Goal: Information Seeking & Learning: Learn about a topic

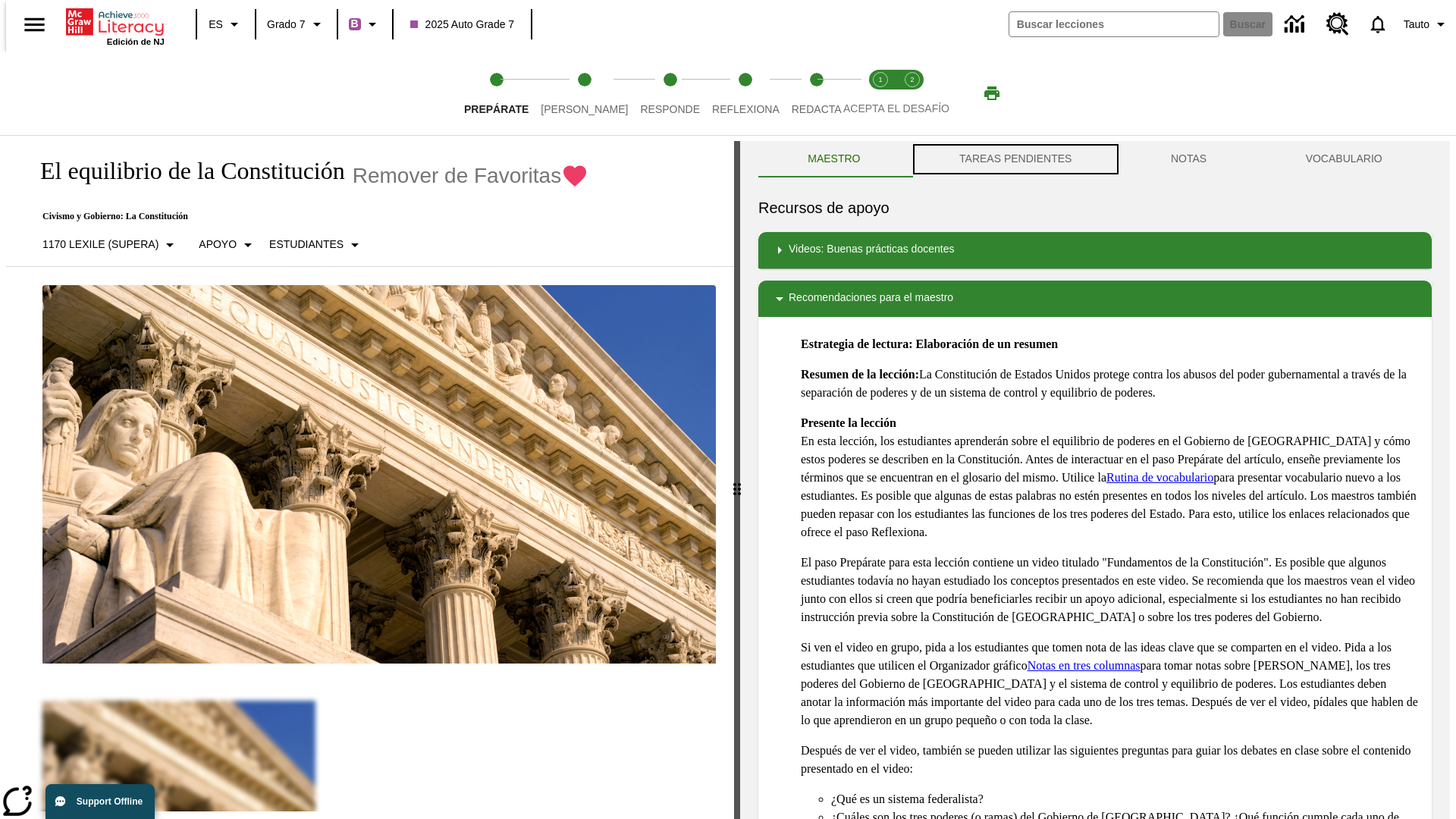
click at [1014, 159] on button "TAREAS PENDIENTES" at bounding box center [1017, 159] width 212 height 37
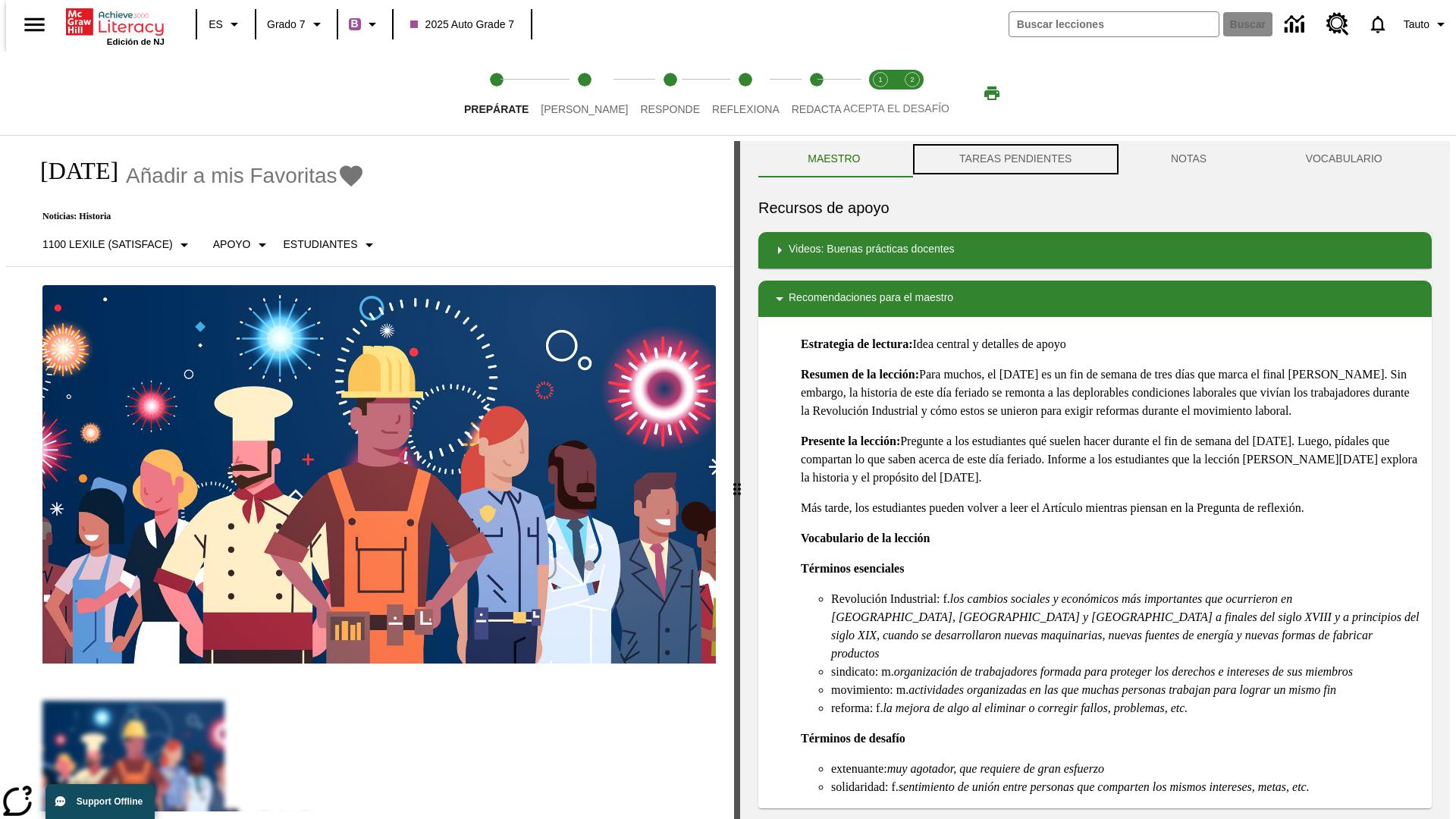
click at [1014, 159] on button "TAREAS PENDIENTES" at bounding box center [1017, 159] width 212 height 37
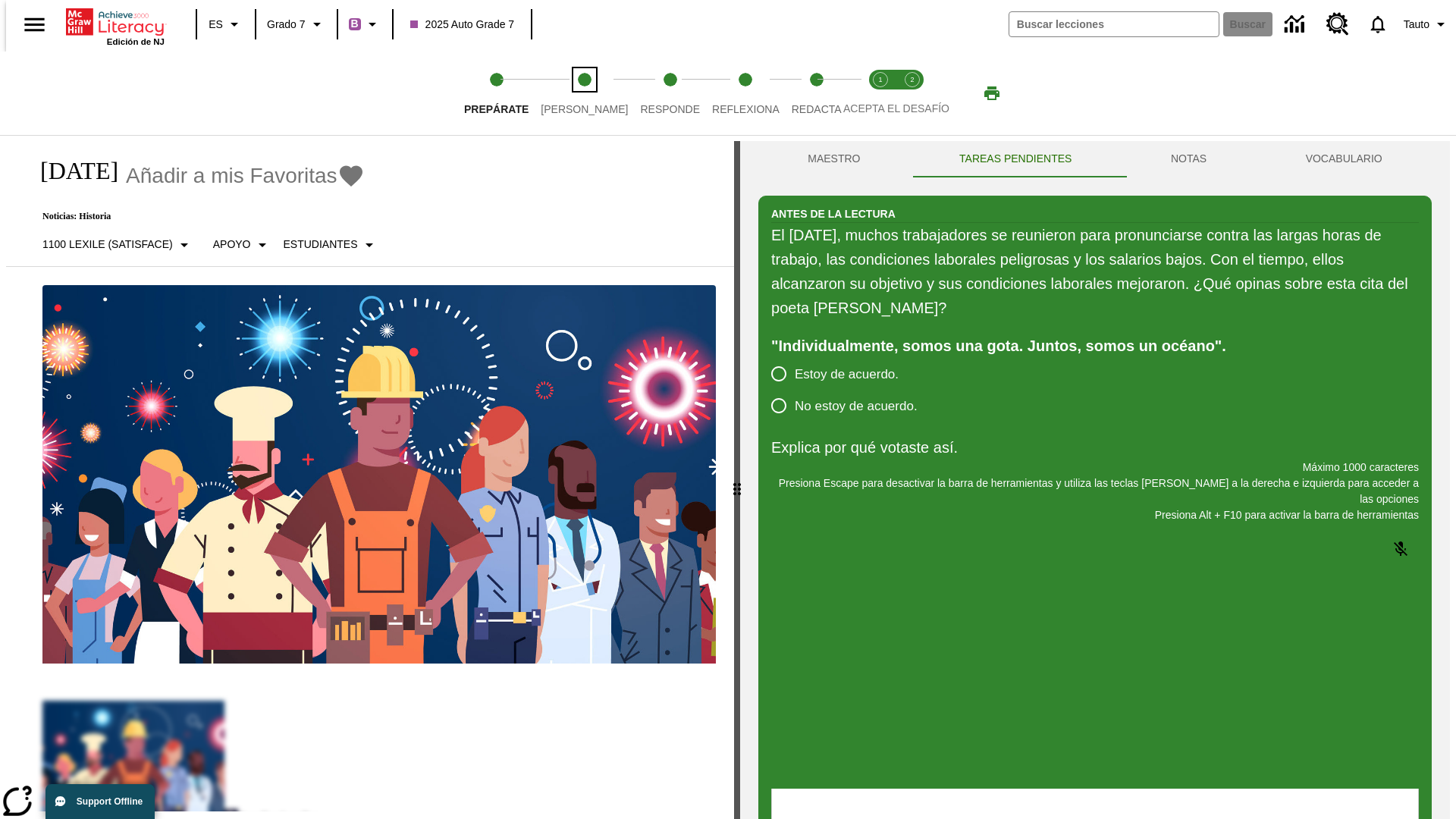
click at [572, 93] on span "[PERSON_NAME]" at bounding box center [585, 103] width 87 height 27
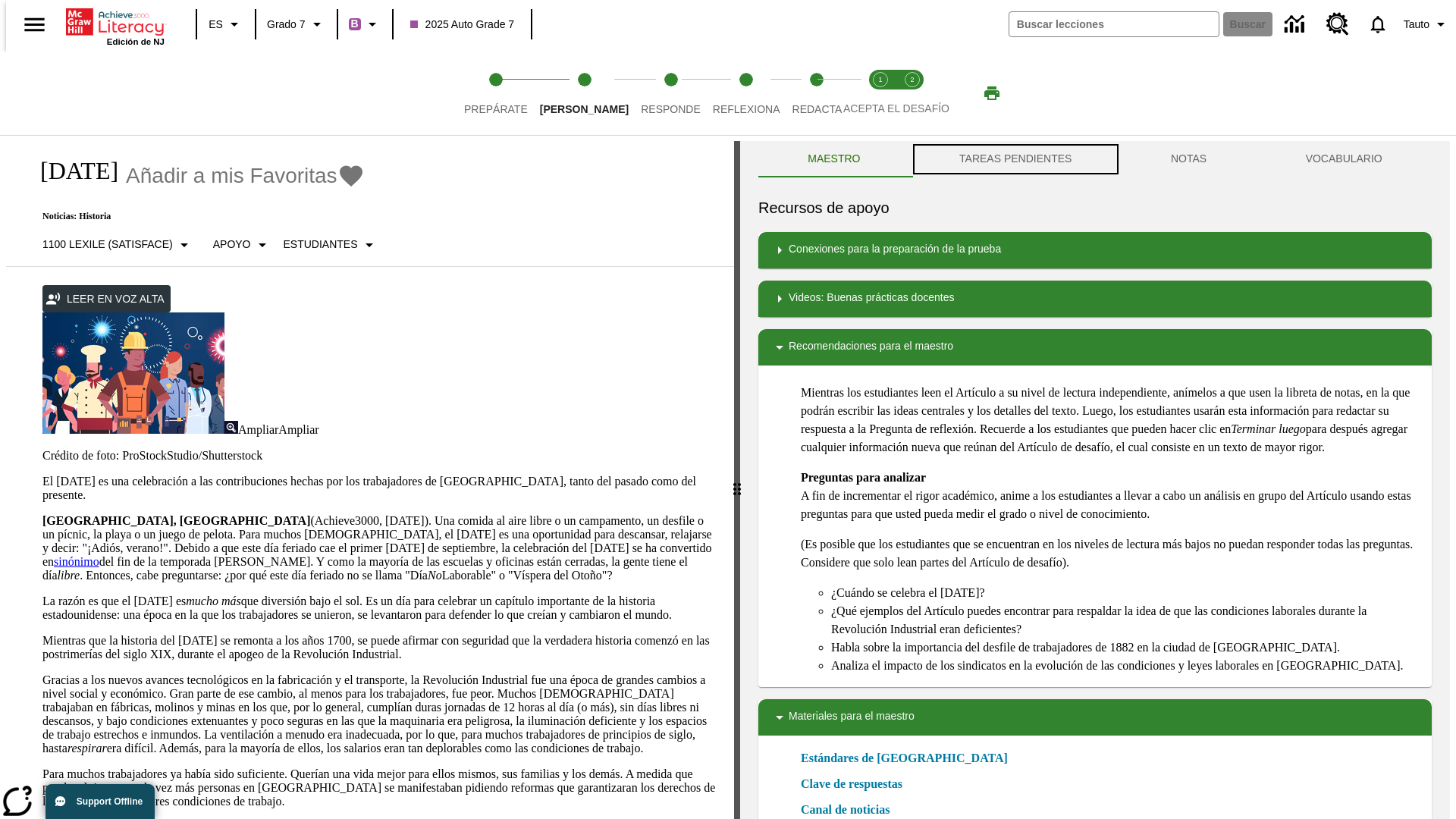
scroll to position [1, 0]
click at [1014, 159] on button "TAREAS PENDIENTES" at bounding box center [1017, 158] width 212 height 37
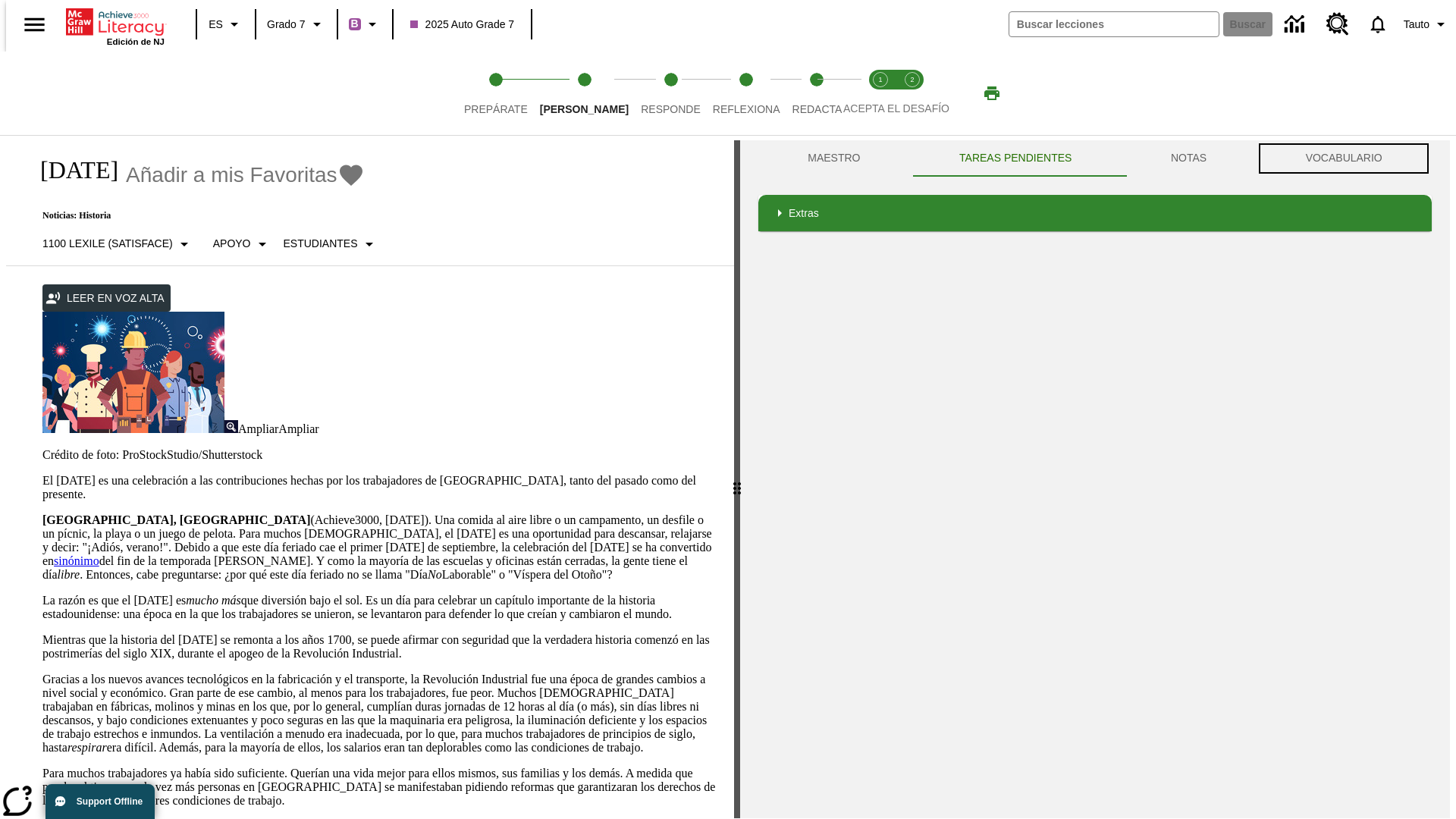
click at [1348, 158] on button "VOCABULARIO" at bounding box center [1344, 158] width 176 height 37
click at [99, 554] on link "sinónimo" at bounding box center [76, 560] width 45 height 13
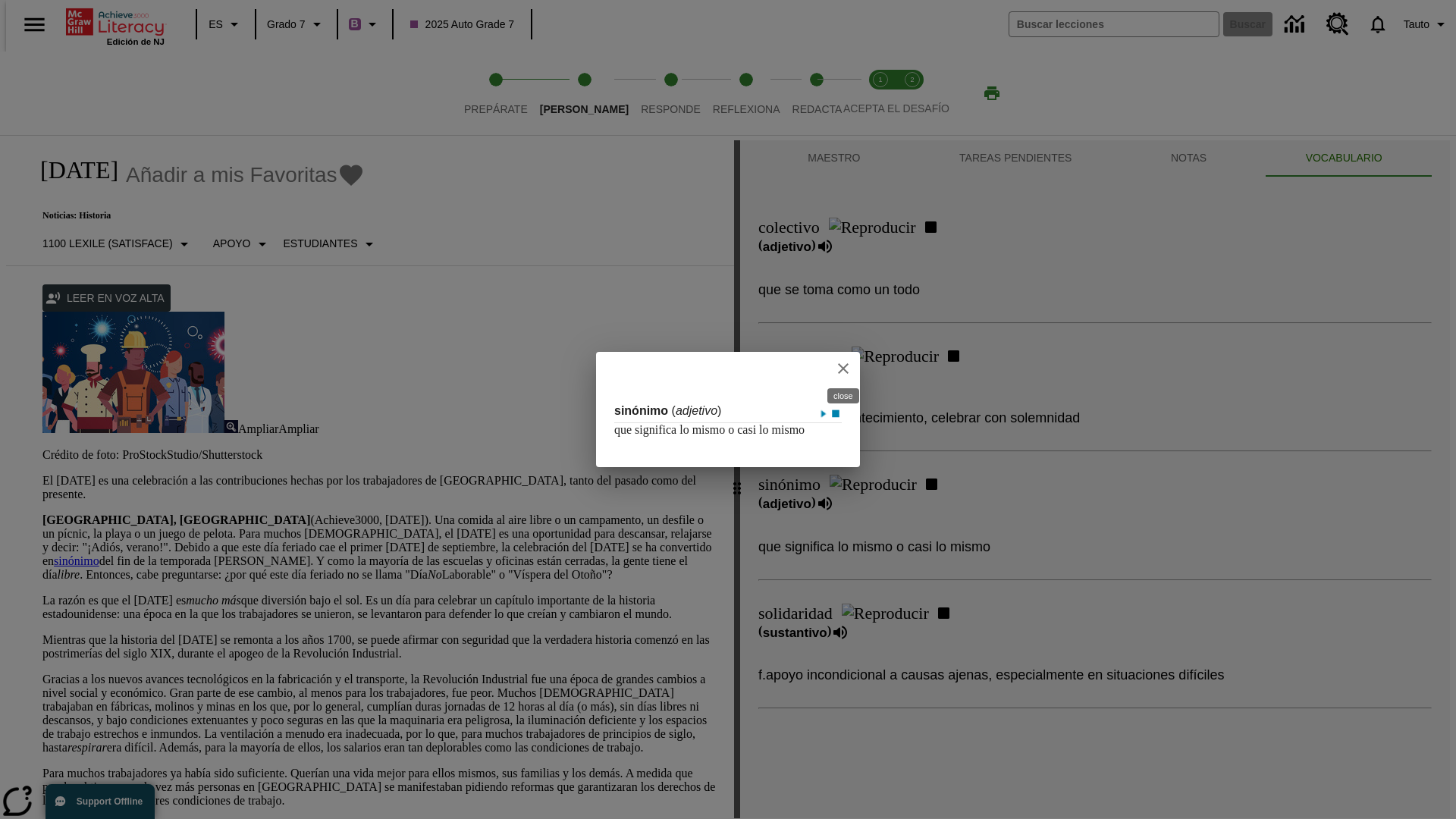
click at [844, 363] on icon "close" at bounding box center [843, 368] width 10 height 10
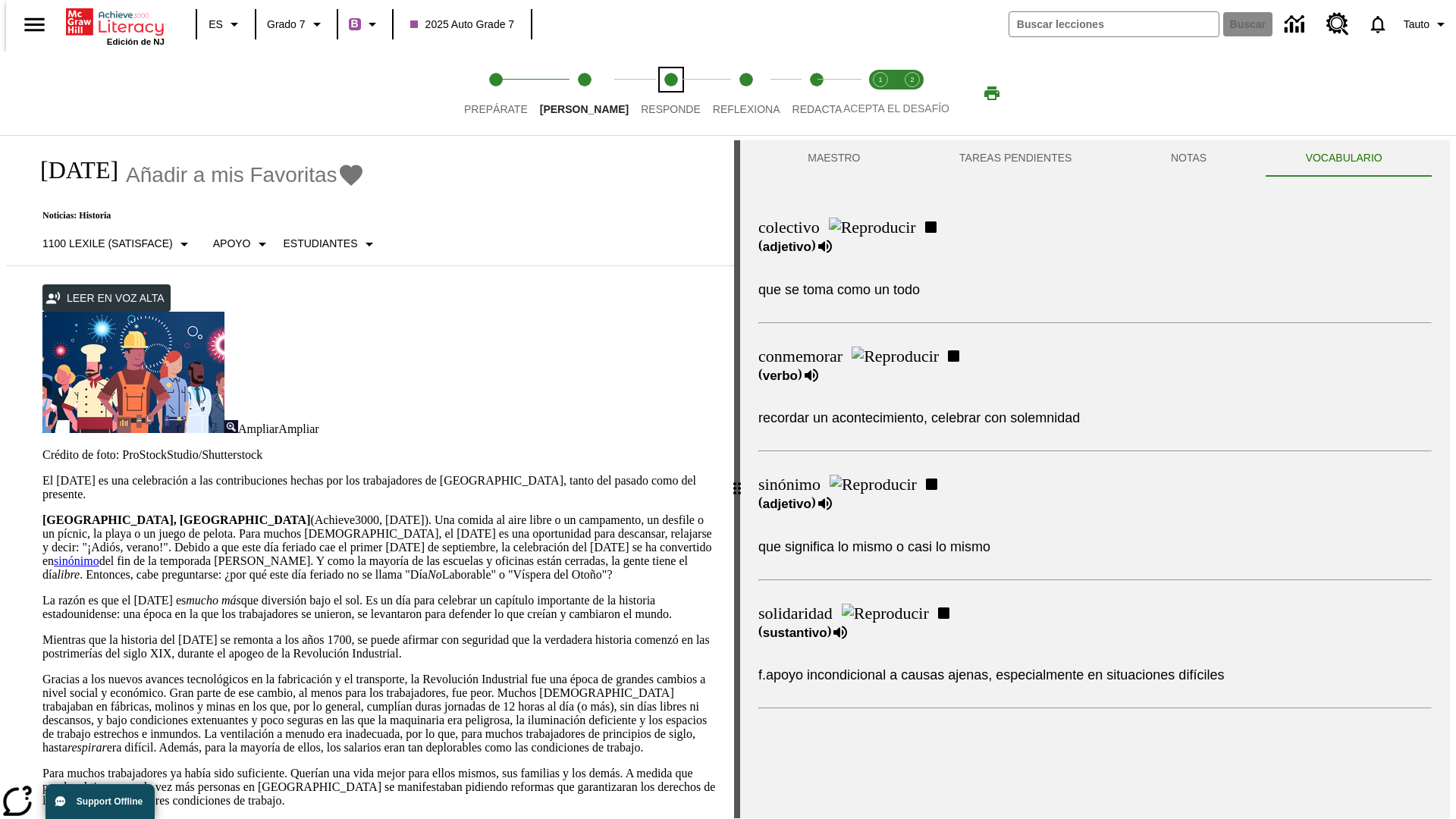
click at [648, 93] on span "Responde" at bounding box center [671, 103] width 60 height 27
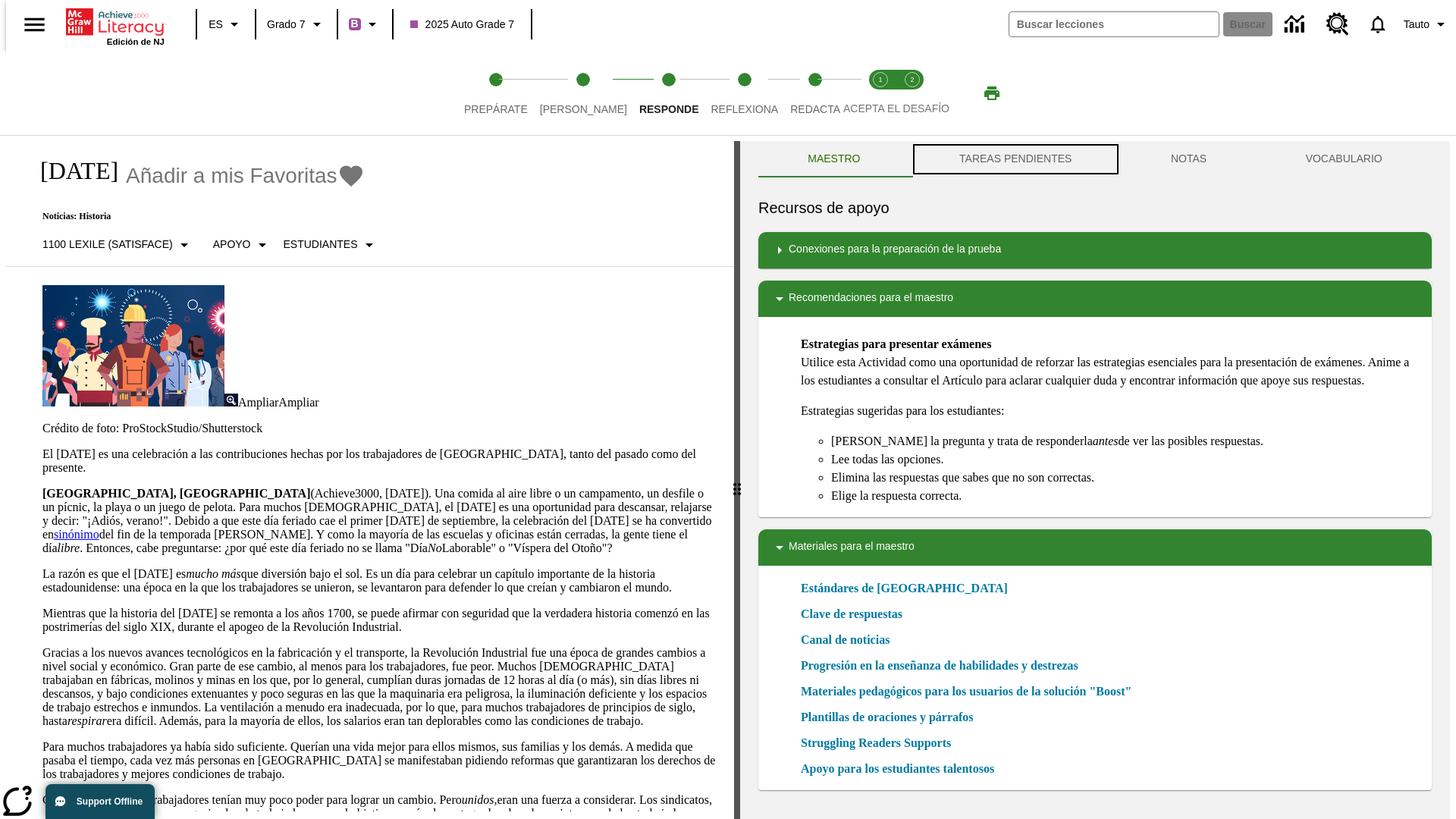
scroll to position [1, 0]
click at [1014, 159] on button "TAREAS PENDIENTES" at bounding box center [1017, 158] width 212 height 37
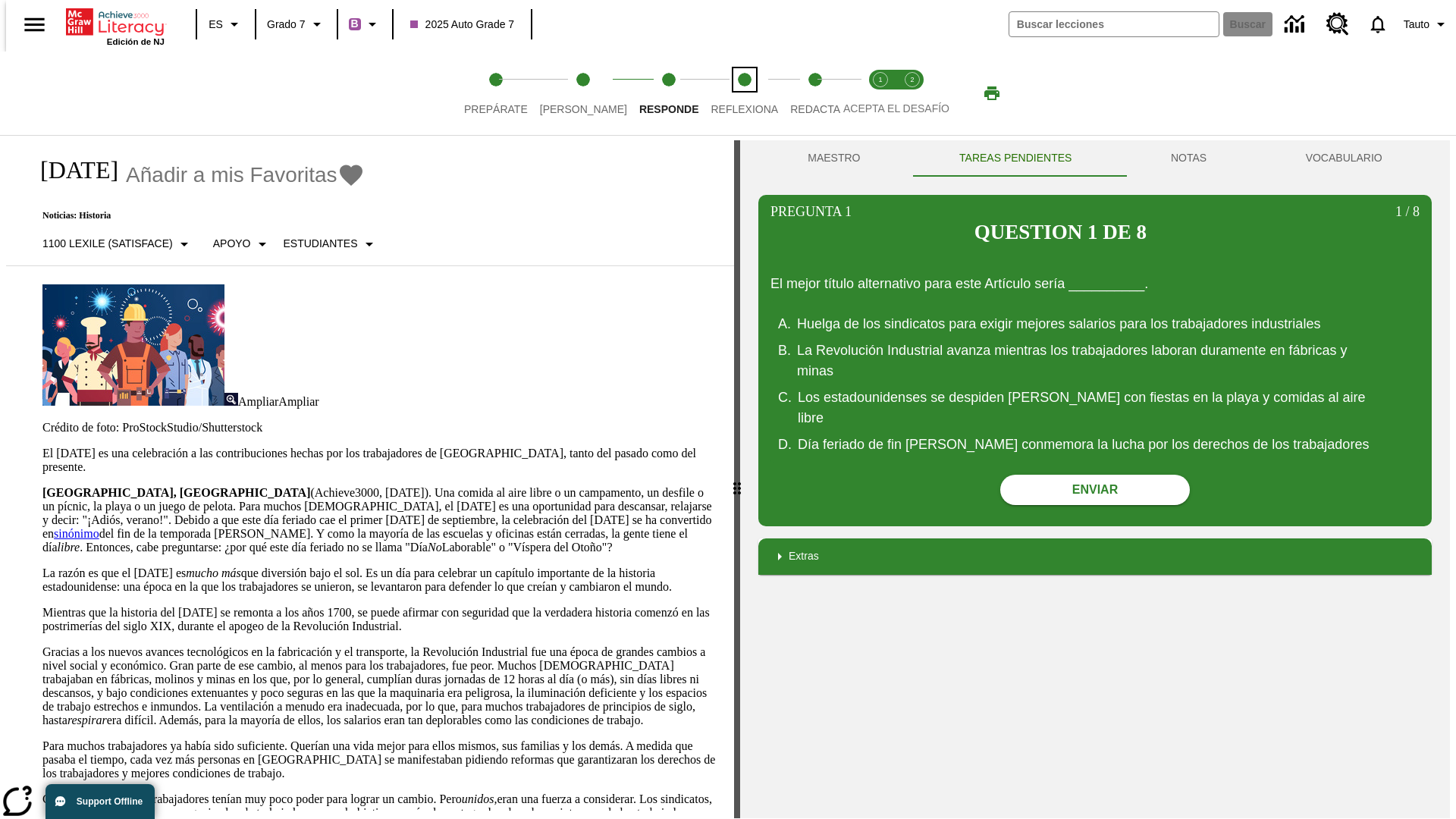
click at [724, 93] on span "Reflexiona" at bounding box center [744, 103] width 68 height 27
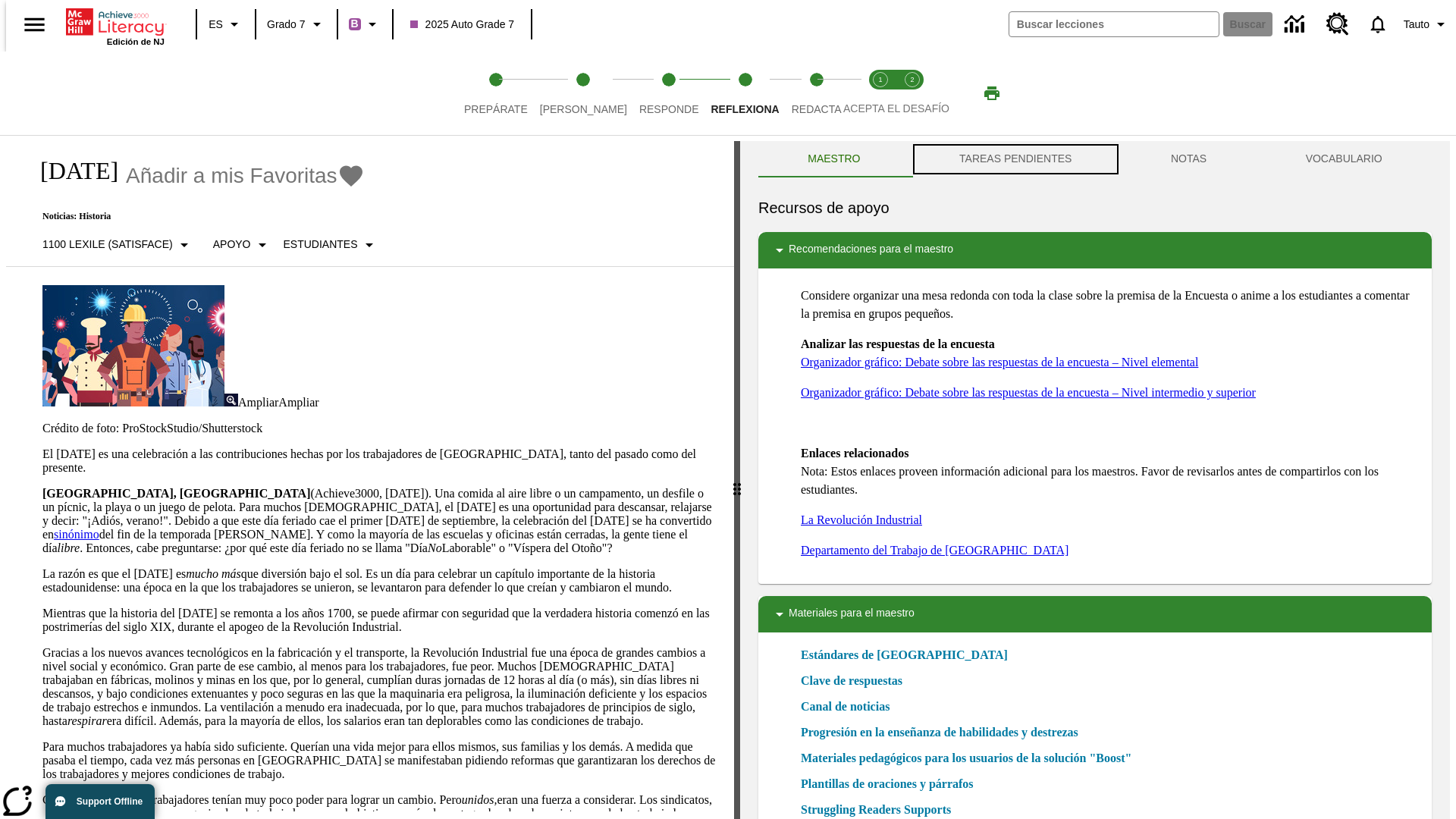
scroll to position [1, 0]
click at [1014, 159] on button "TAREAS PENDIENTES" at bounding box center [1017, 158] width 212 height 37
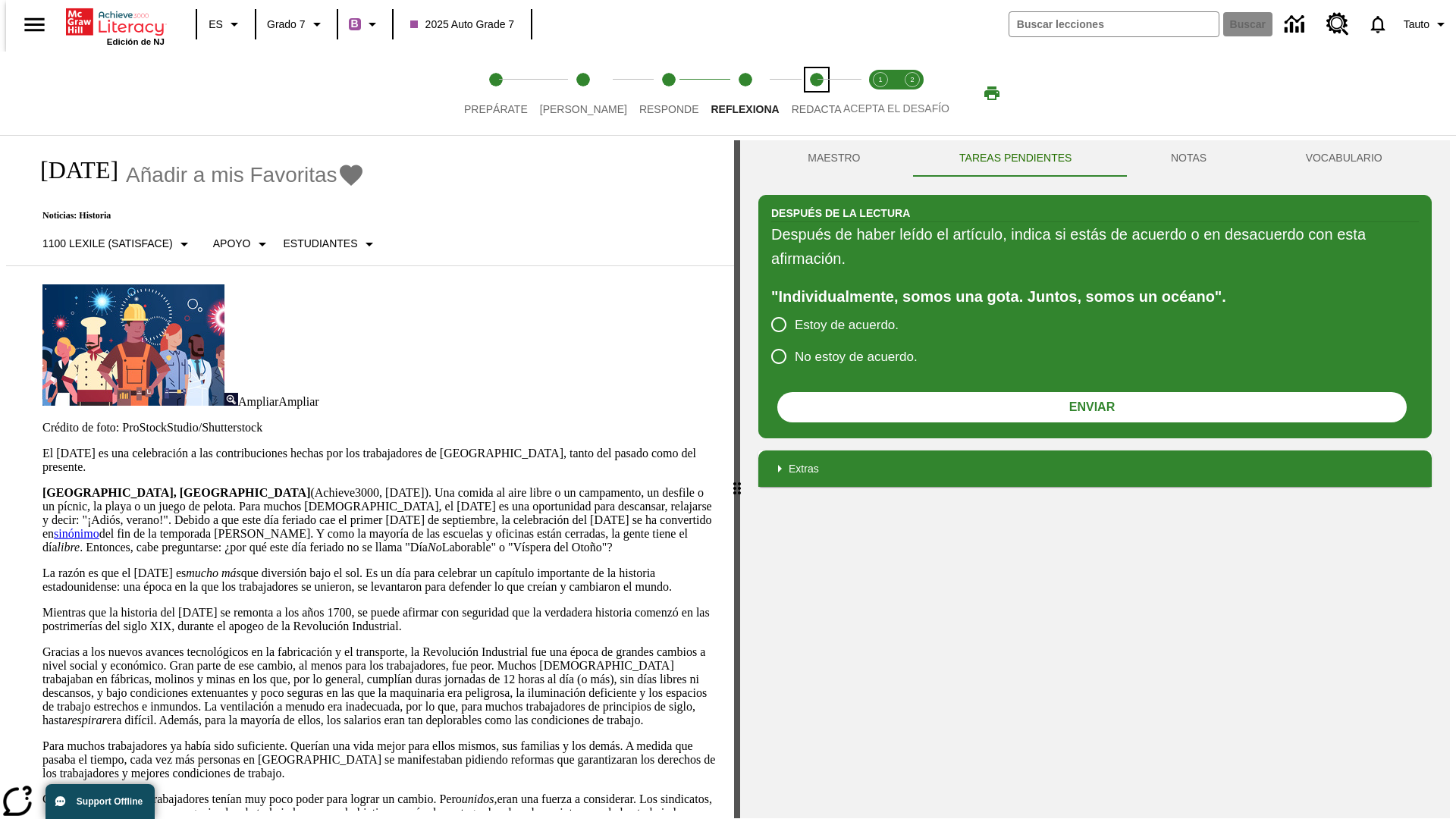
click at [800, 93] on span "Redacta" at bounding box center [816, 103] width 50 height 27
